Goal: Transaction & Acquisition: Purchase product/service

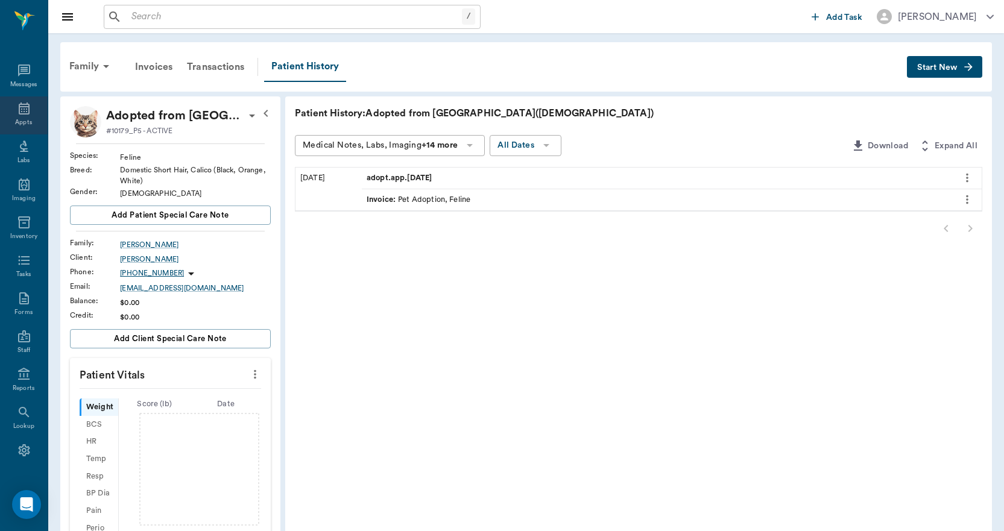
click at [17, 110] on icon at bounding box center [24, 108] width 14 height 14
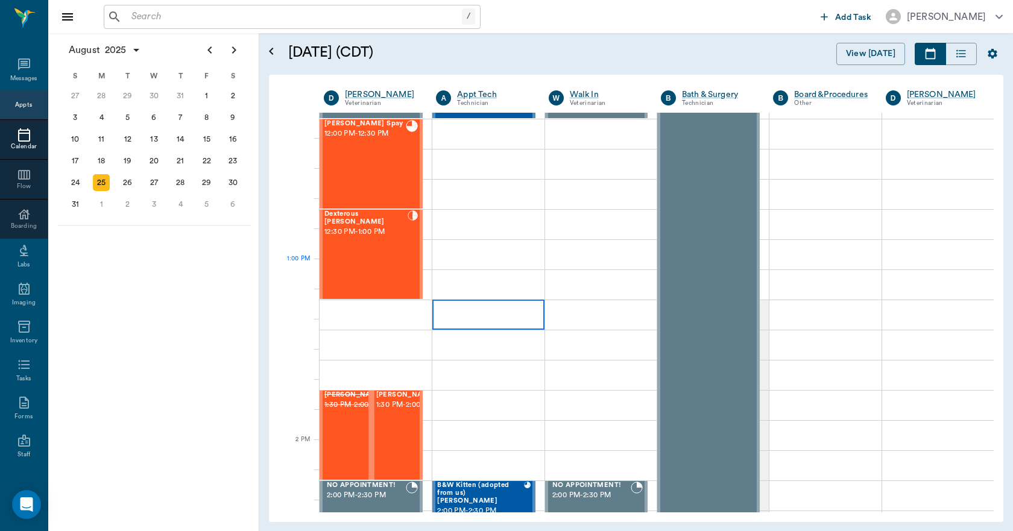
scroll to position [665, 0]
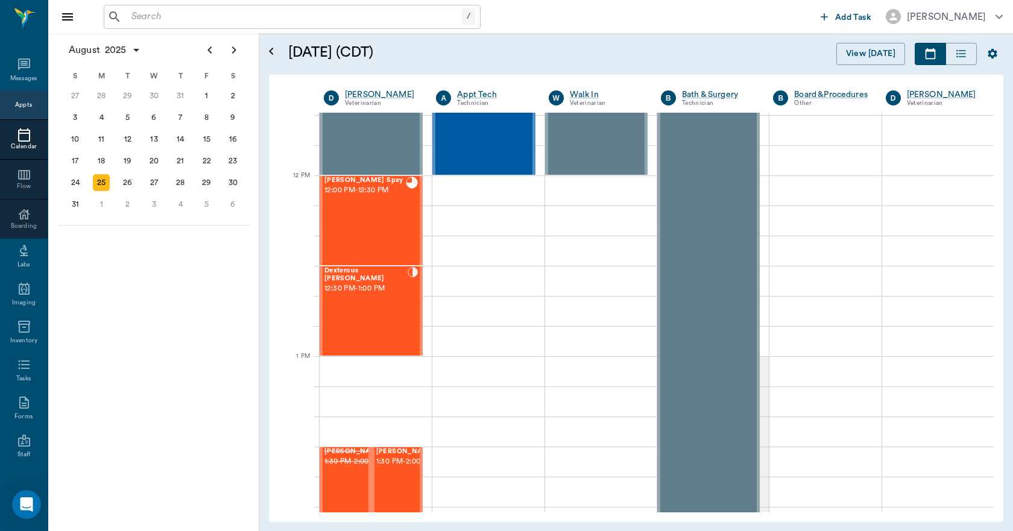
click at [103, 184] on div "25" at bounding box center [101, 182] width 17 height 17
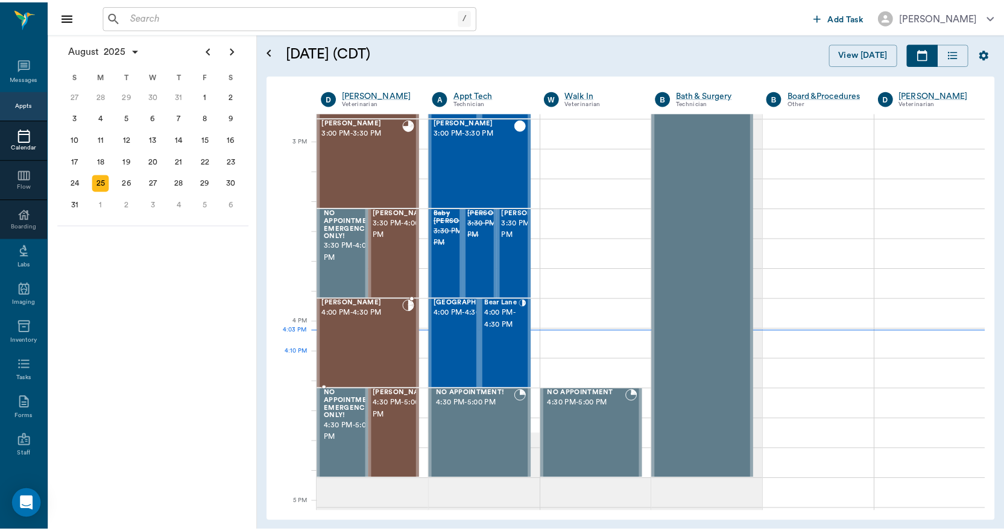
scroll to position [1145, 0]
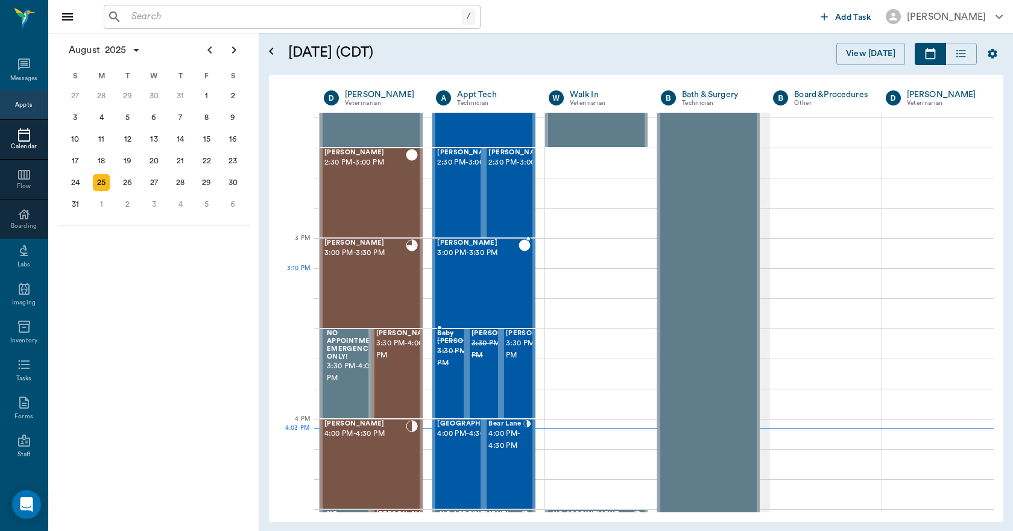
click at [463, 268] on div "[PERSON_NAME] 3:00 PM - 3:30 PM" at bounding box center [477, 283] width 81 height 88
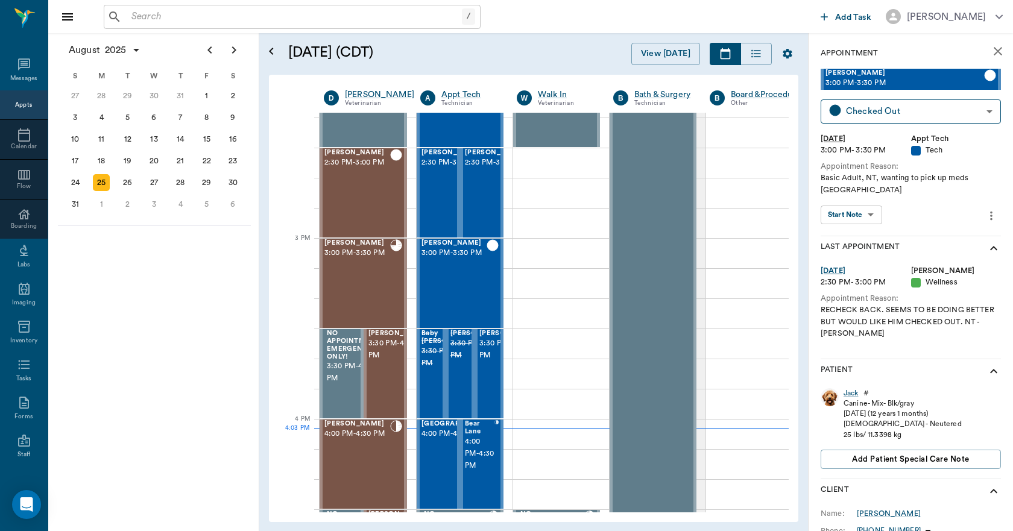
click at [984, 209] on icon "more" at bounding box center [990, 216] width 13 height 14
click at [728, 163] on div at bounding box center [506, 265] width 1013 height 531
click at [852, 388] on div "Jack" at bounding box center [850, 393] width 15 height 10
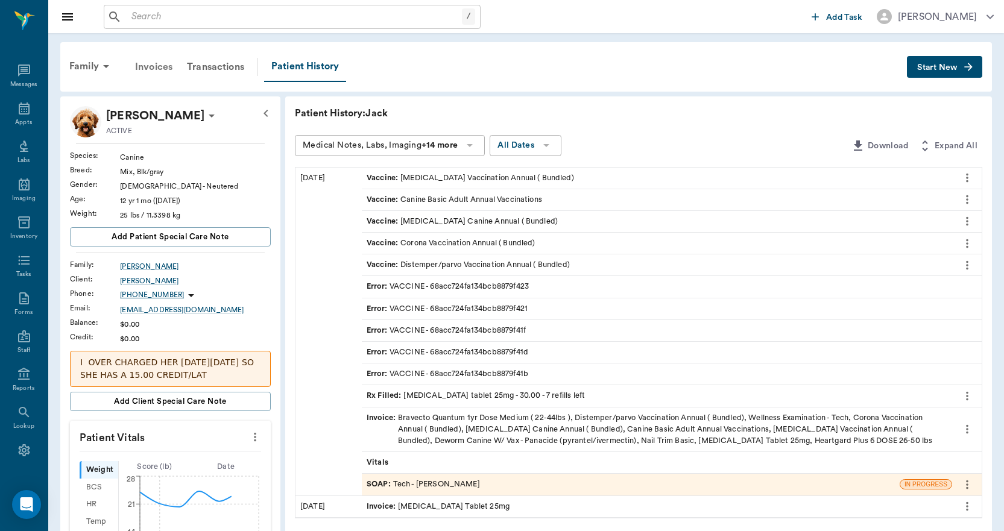
click at [157, 69] on div "Invoices" at bounding box center [154, 66] width 52 height 29
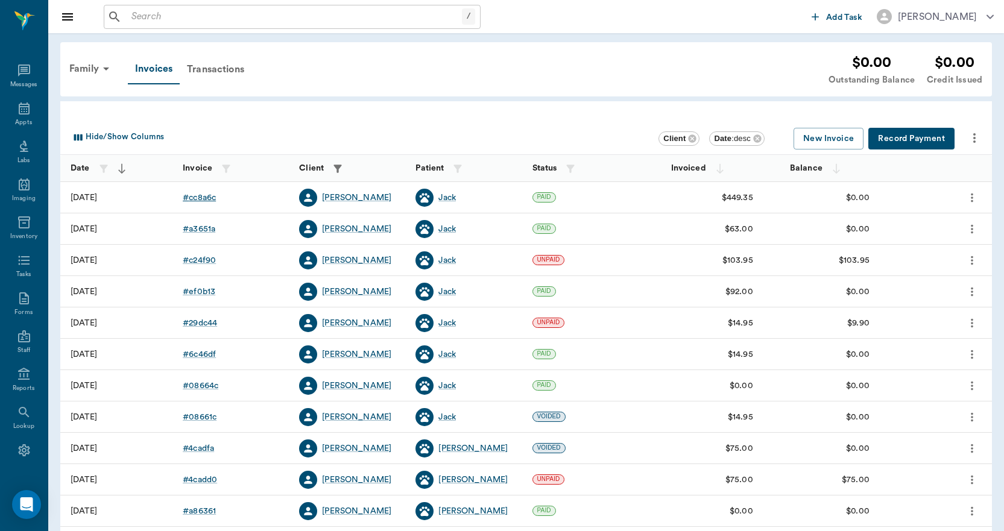
click at [200, 198] on div "# cc8a6c" at bounding box center [199, 198] width 33 height 12
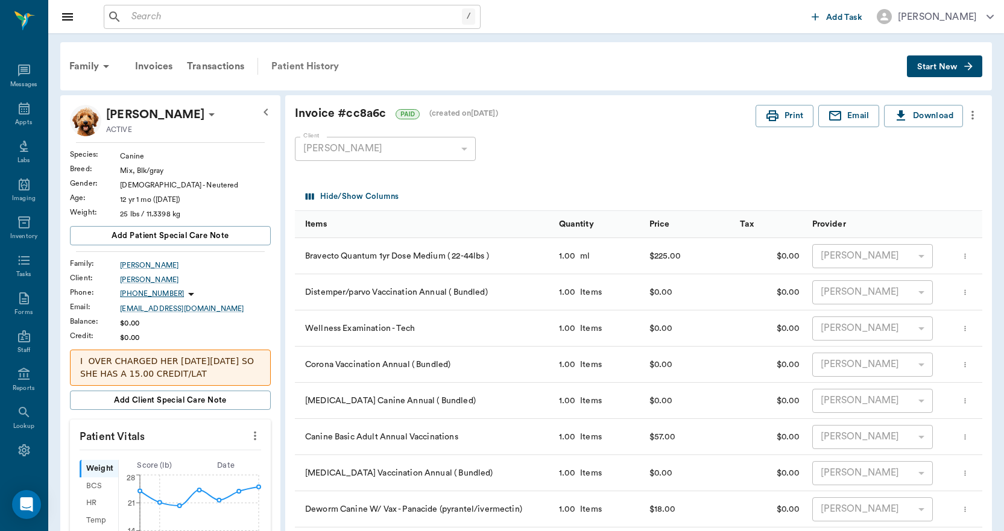
click at [296, 65] on div "Patient History" at bounding box center [305, 66] width 82 height 29
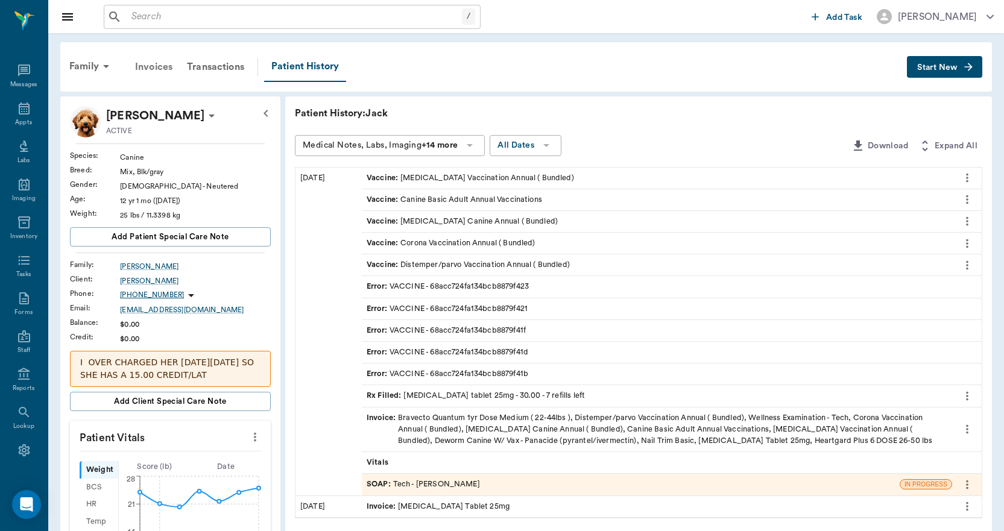
click at [148, 68] on div "Invoices" at bounding box center [154, 66] width 52 height 29
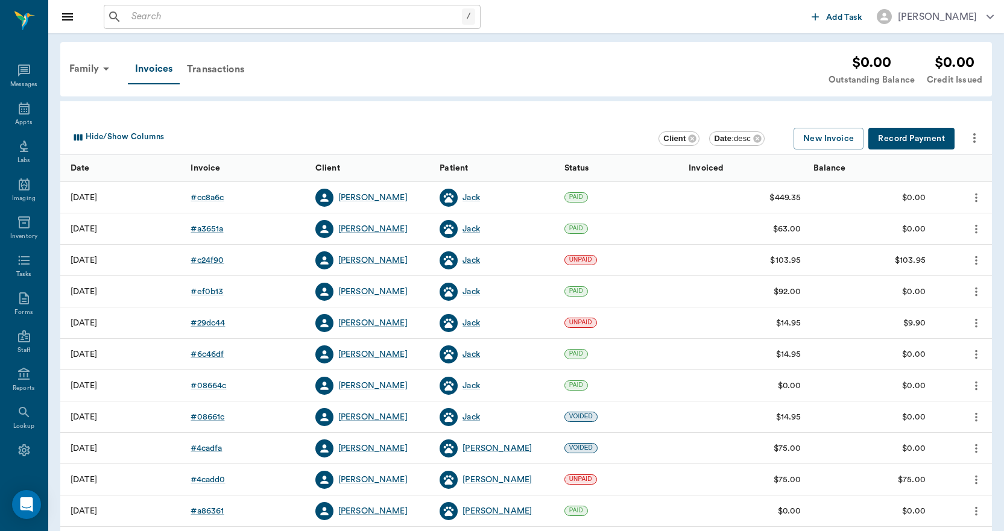
click at [975, 229] on icon "more" at bounding box center [975, 229] width 13 height 14
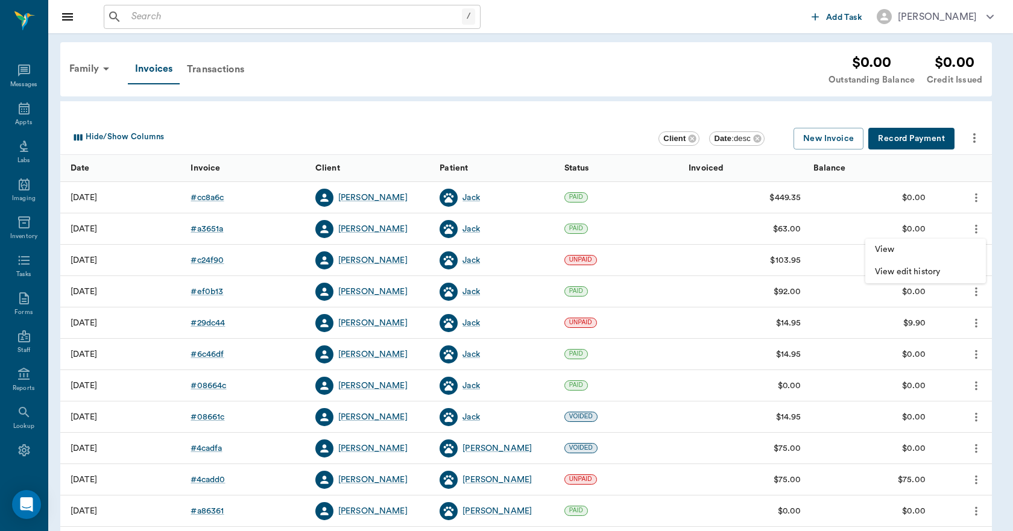
click at [222, 69] on div at bounding box center [506, 265] width 1013 height 531
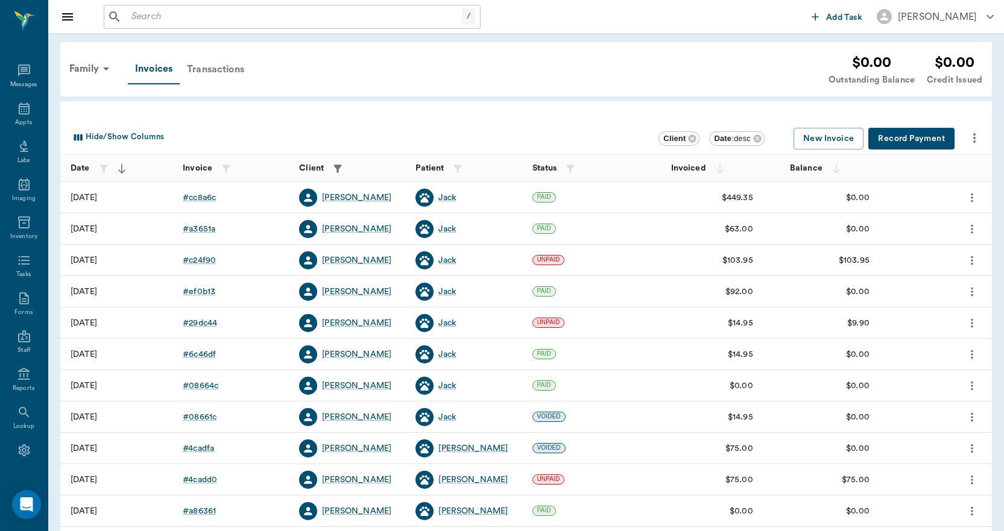
click at [216, 68] on div "Transactions" at bounding box center [216, 69] width 72 height 29
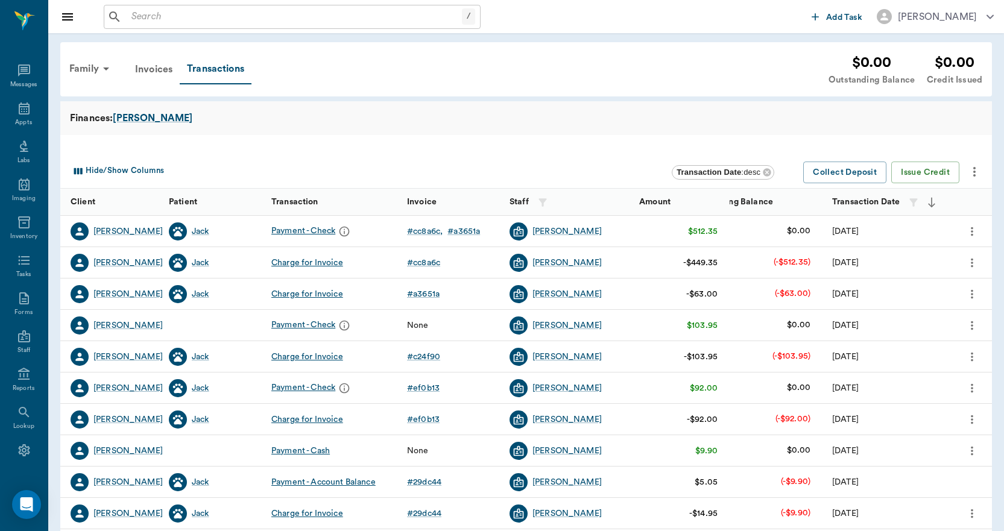
click at [974, 294] on icon "more" at bounding box center [971, 294] width 13 height 14
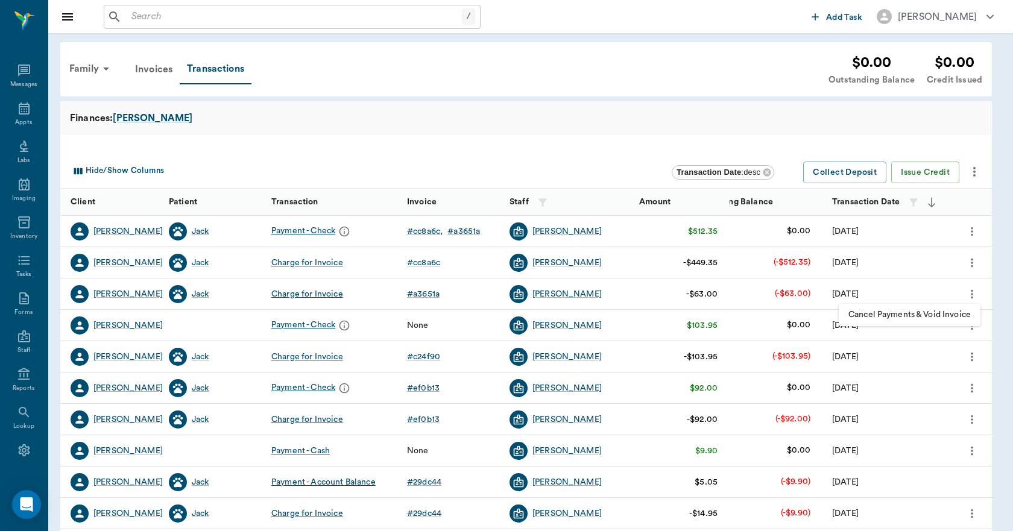
click at [157, 69] on div at bounding box center [506, 265] width 1013 height 531
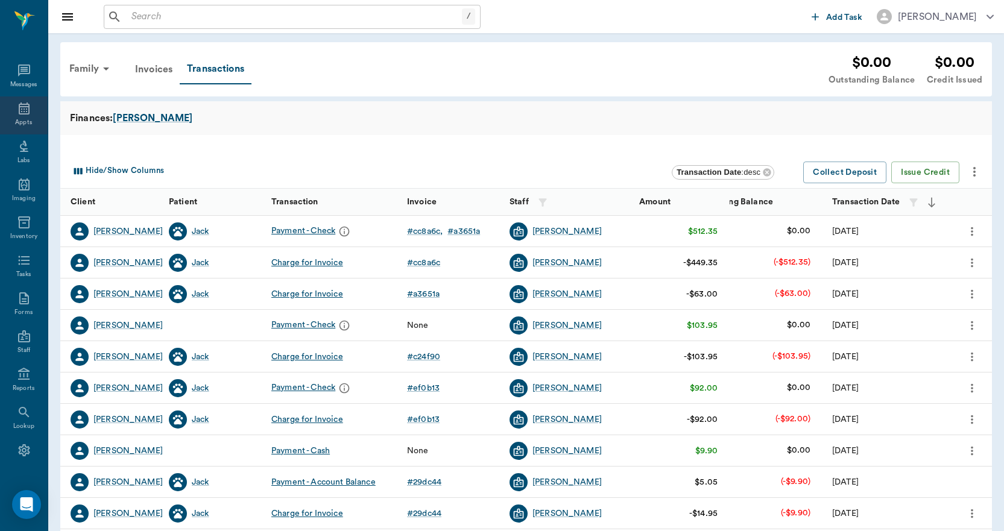
click at [19, 109] on icon at bounding box center [24, 108] width 11 height 12
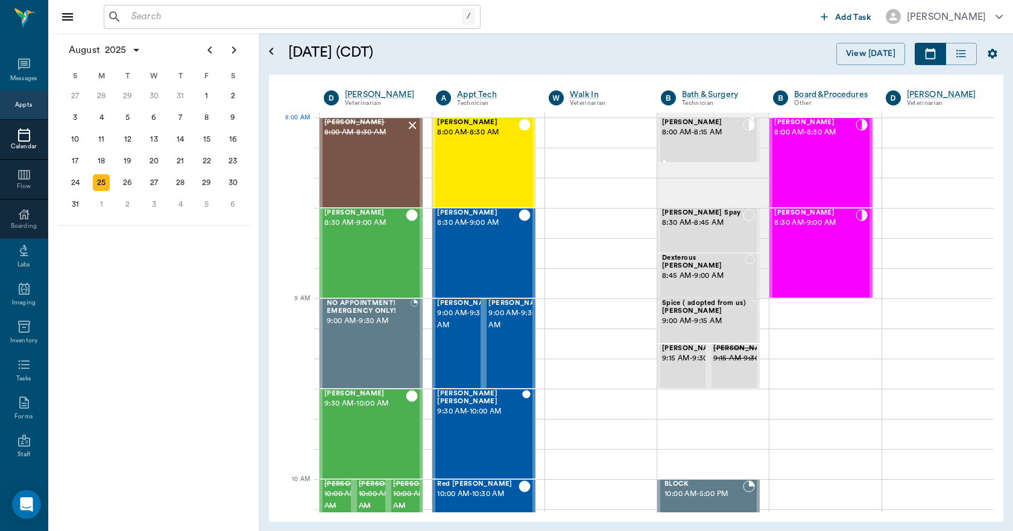
click at [668, 146] on div "[PERSON_NAME] 8:00 AM - 8:15 AM" at bounding box center [702, 140] width 81 height 43
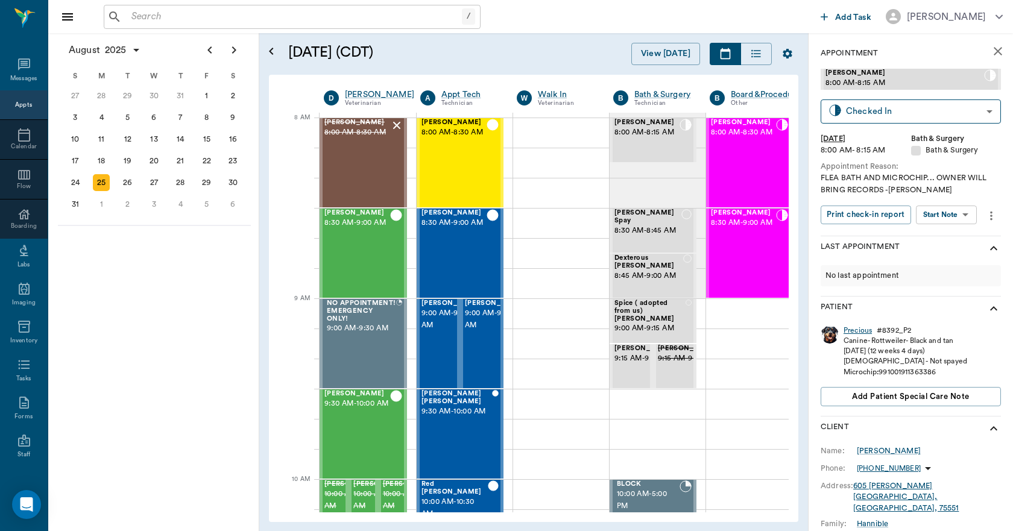
click at [854, 331] on div "Precious" at bounding box center [857, 331] width 28 height 10
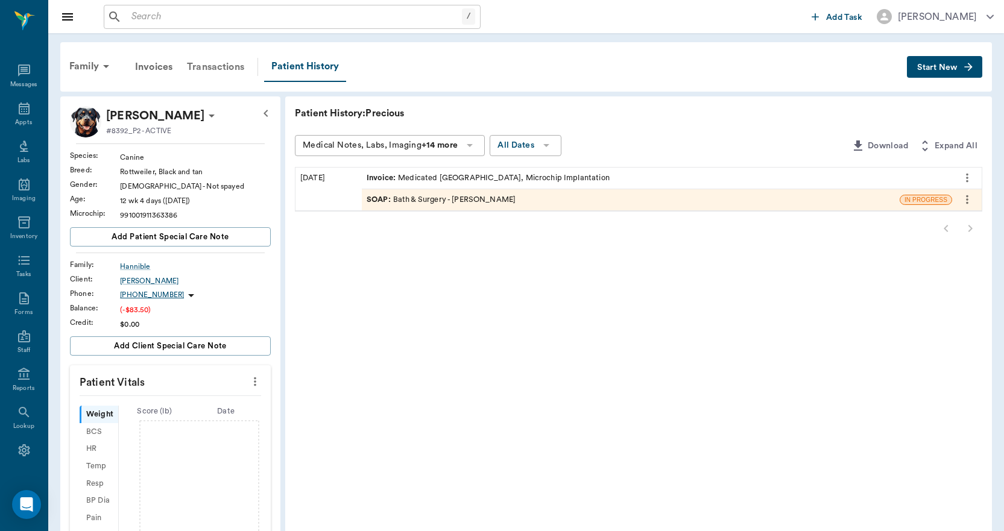
click at [225, 64] on div "Transactions" at bounding box center [216, 66] width 72 height 29
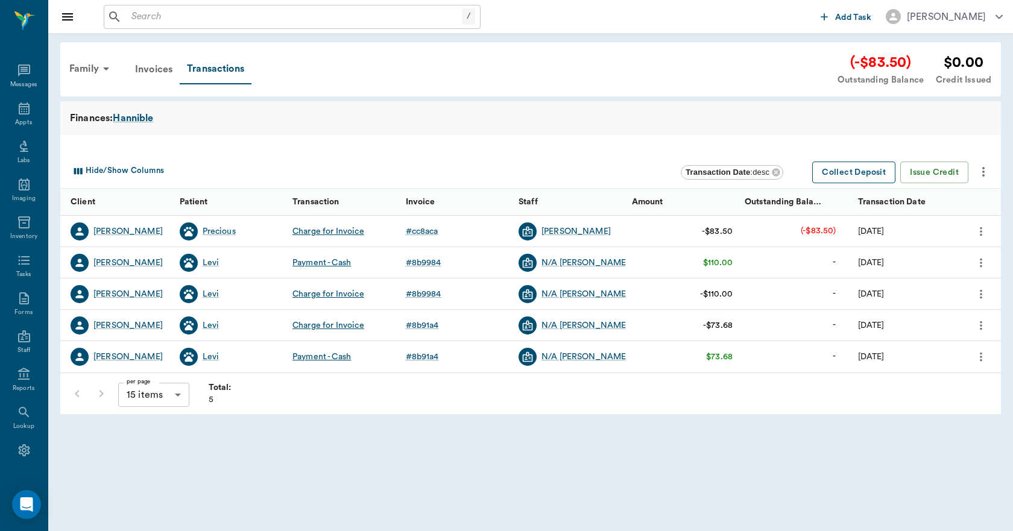
click at [864, 178] on button "Collect Deposit" at bounding box center [853, 173] width 83 height 22
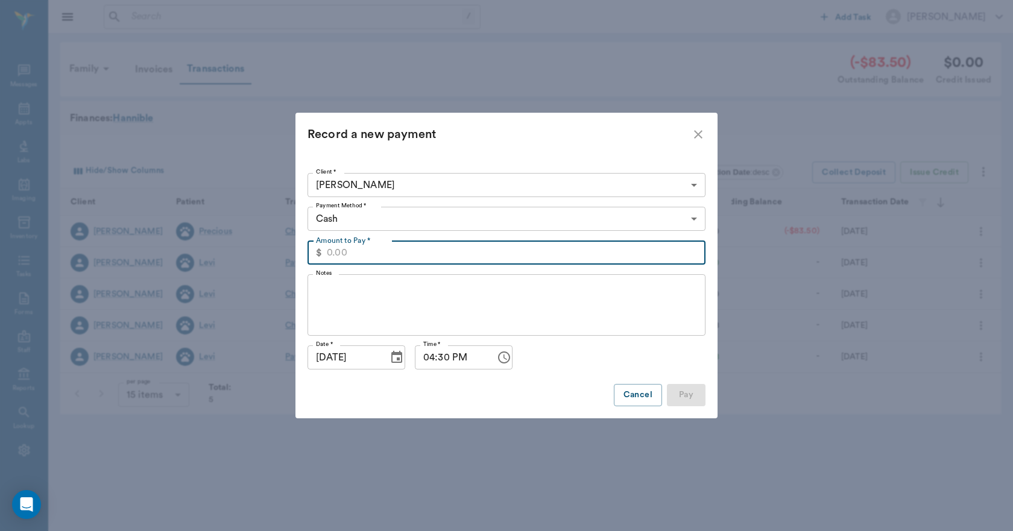
click at [403, 253] on input "Amount to Pay *" at bounding box center [516, 253] width 379 height 24
type input "83.50"
click at [692, 401] on button "Pay" at bounding box center [686, 395] width 39 height 22
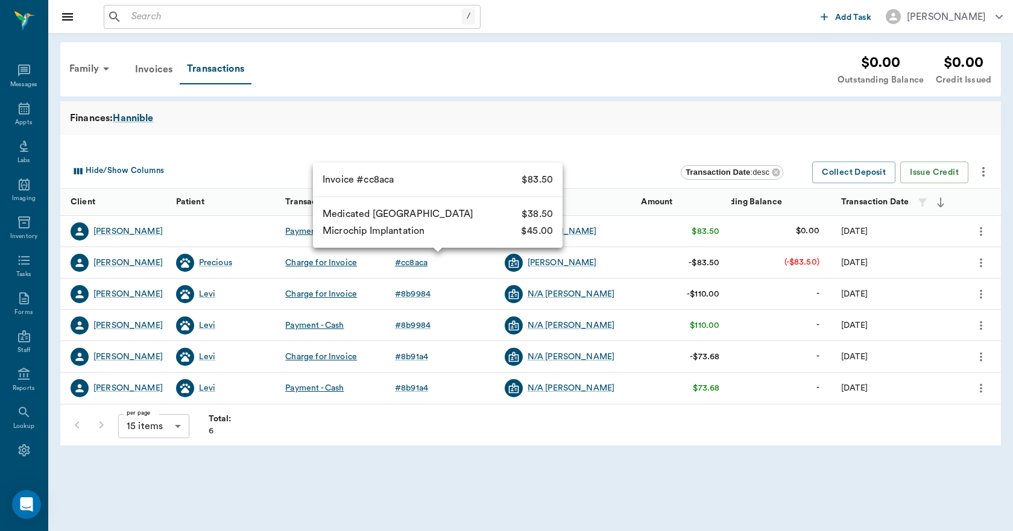
click at [405, 262] on div "# cc8aca" at bounding box center [411, 263] width 33 height 12
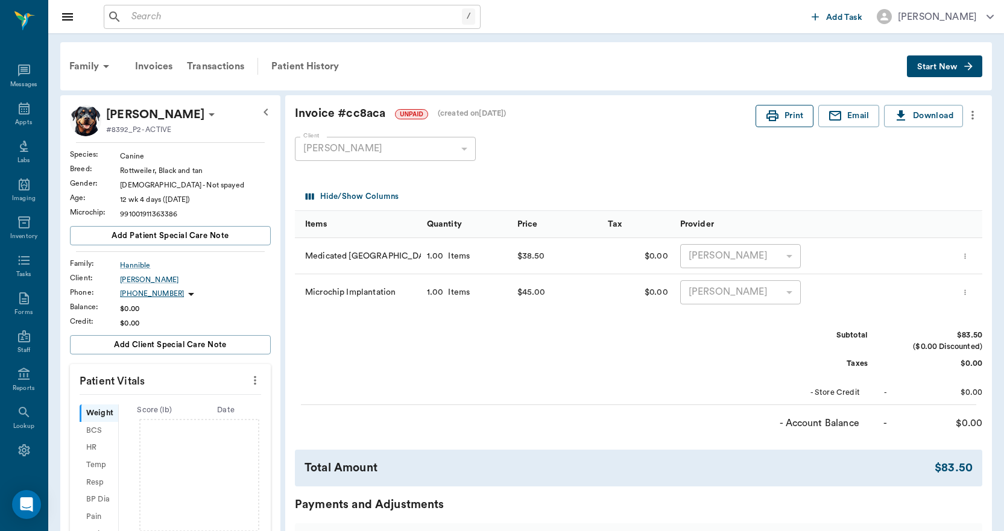
click at [787, 119] on button "Print" at bounding box center [784, 116] width 58 height 22
click at [21, 108] on icon at bounding box center [24, 108] width 14 height 14
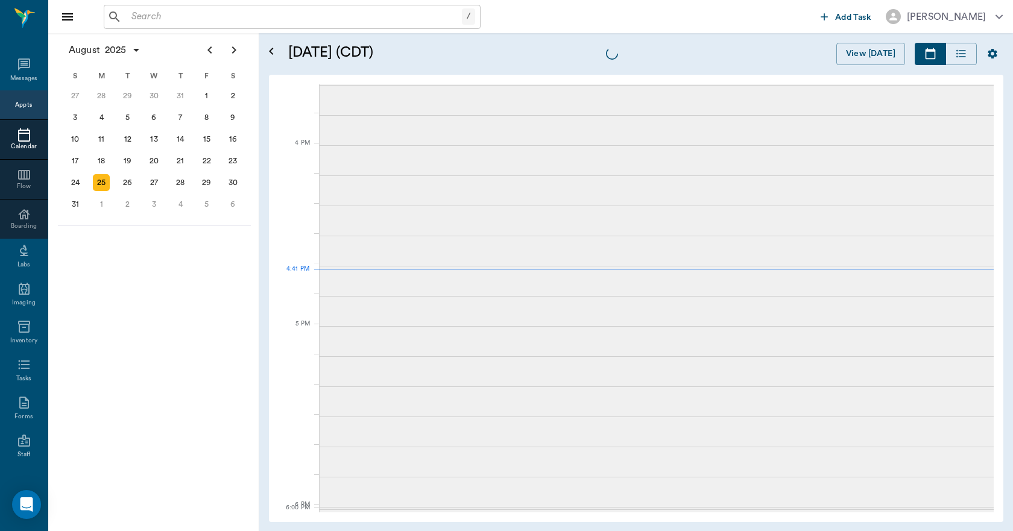
scroll to position [1447, 0]
